Goal: Task Accomplishment & Management: Manage account settings

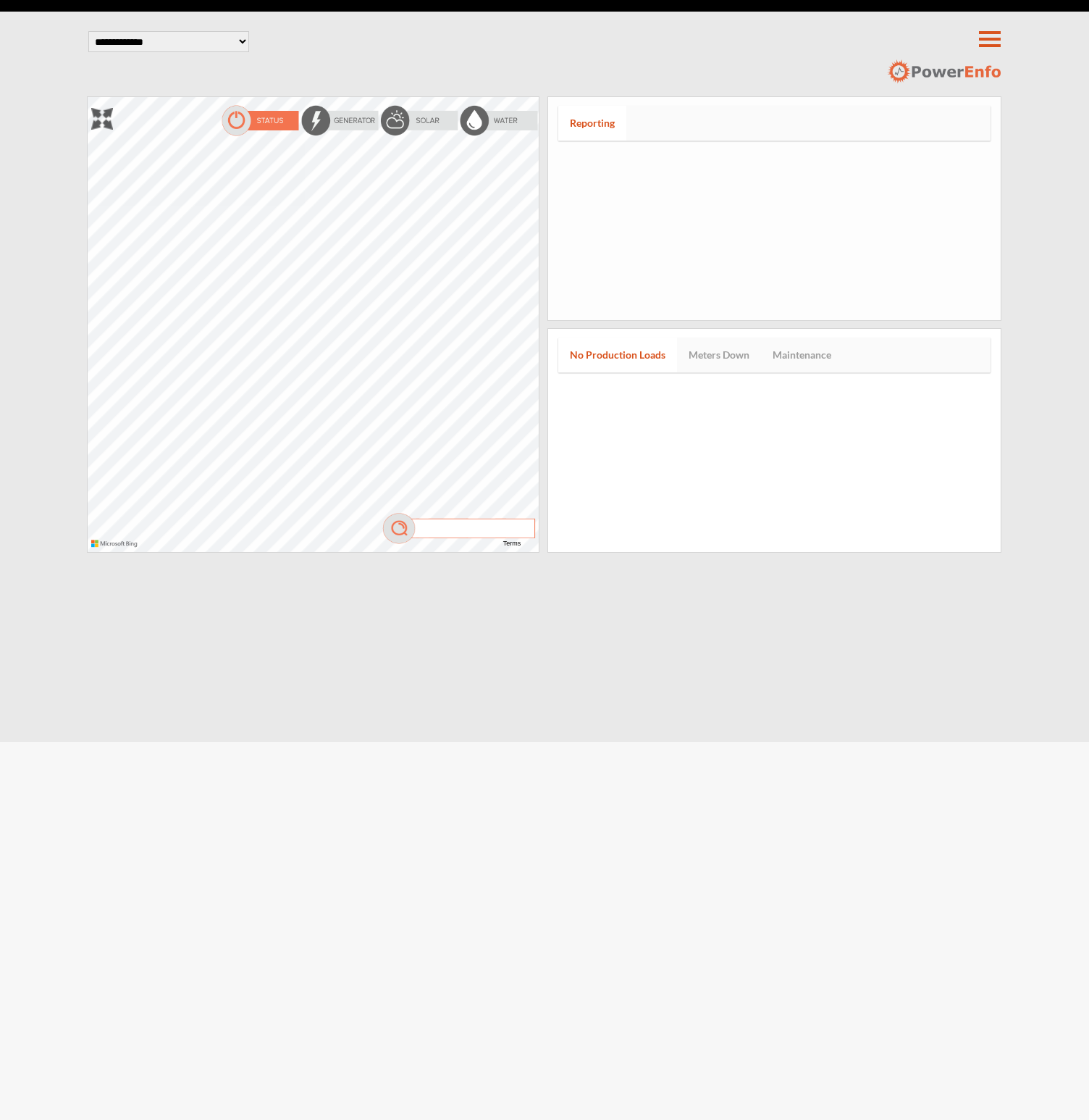
click at [226, 25] on header "**********" at bounding box center [544, 54] width 918 height 85
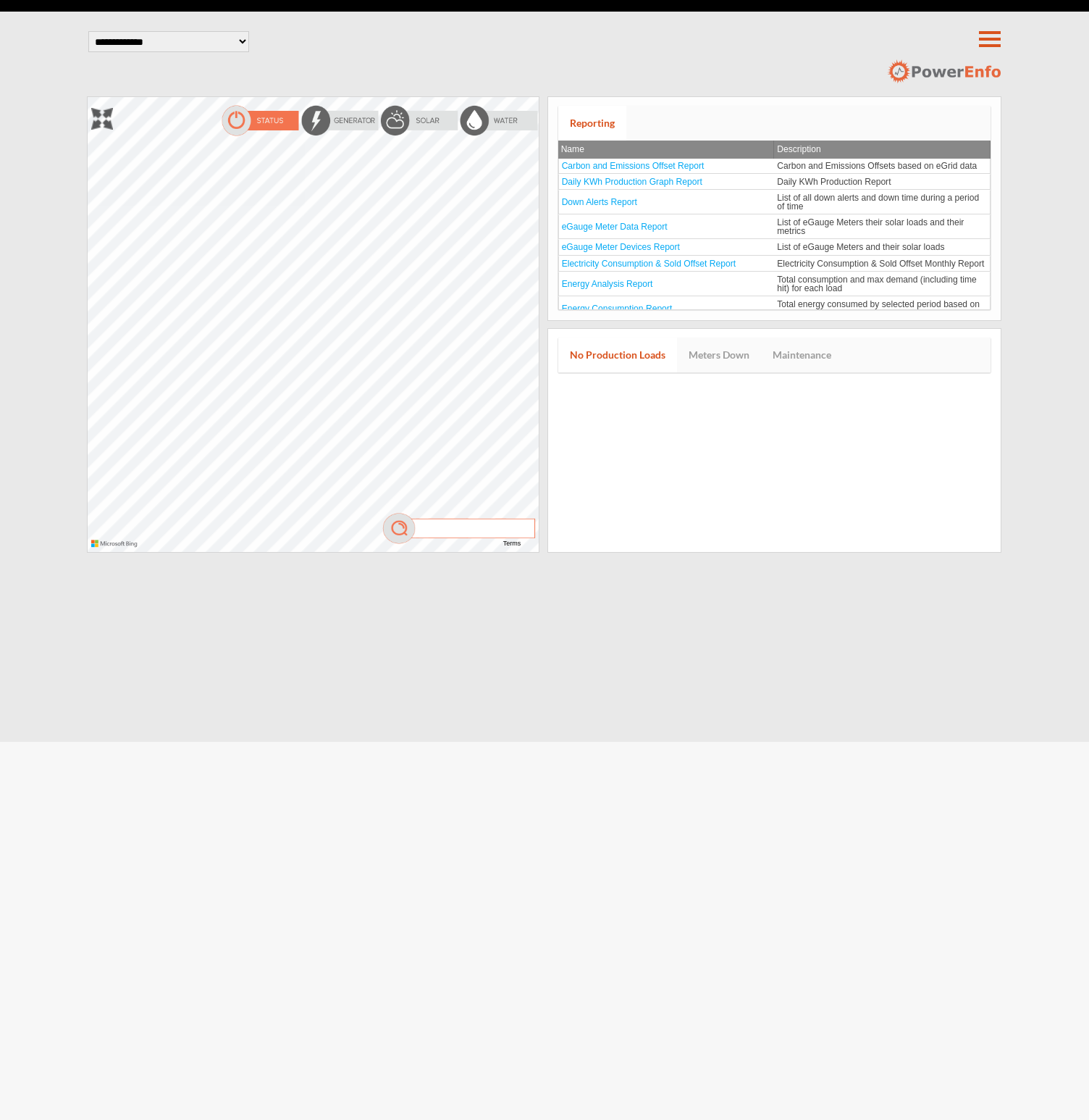
click at [221, 33] on select "**********" at bounding box center [169, 41] width 160 height 21
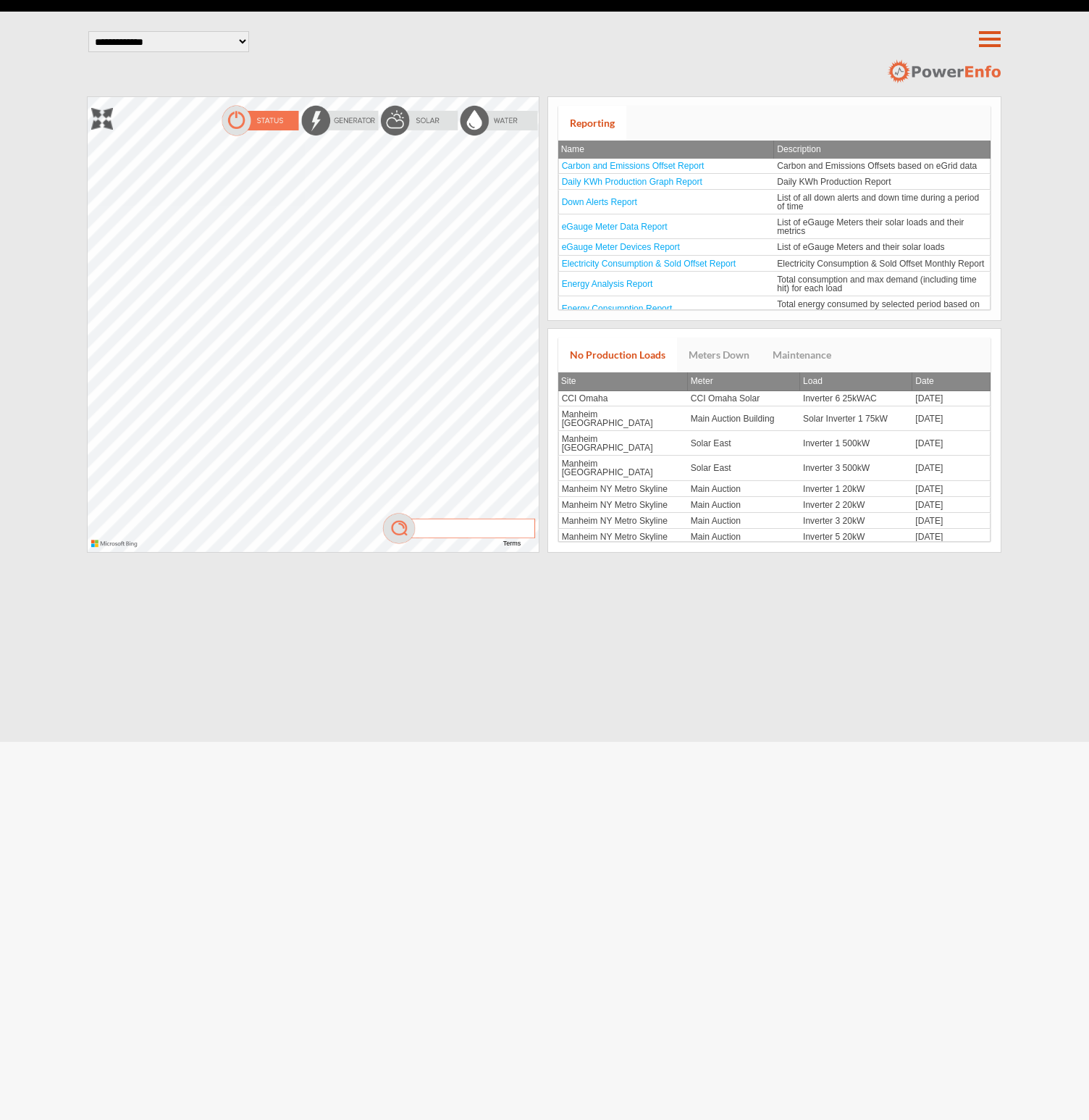
select select "**"
